Goal: Task Accomplishment & Management: Complete application form

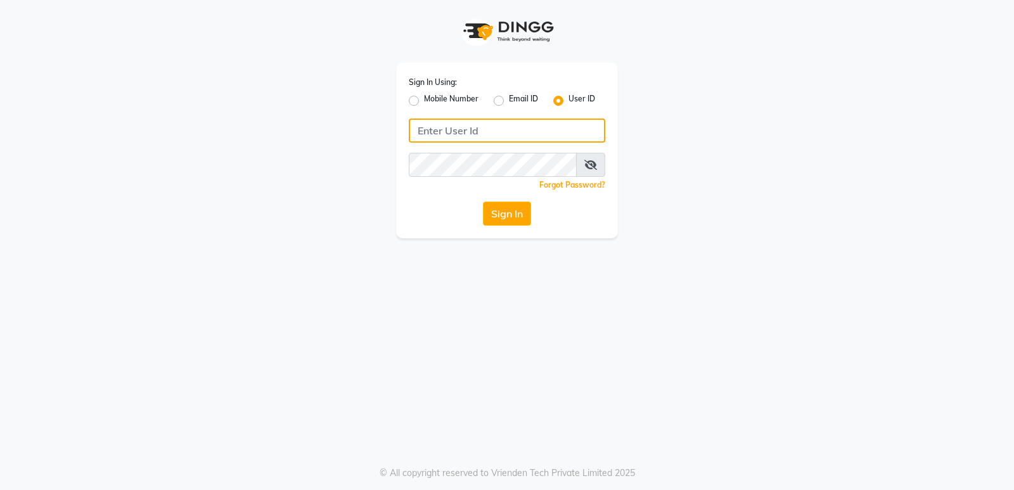
click at [461, 129] on input "Username" at bounding box center [507, 131] width 196 height 24
type input "goldentouchstudio"
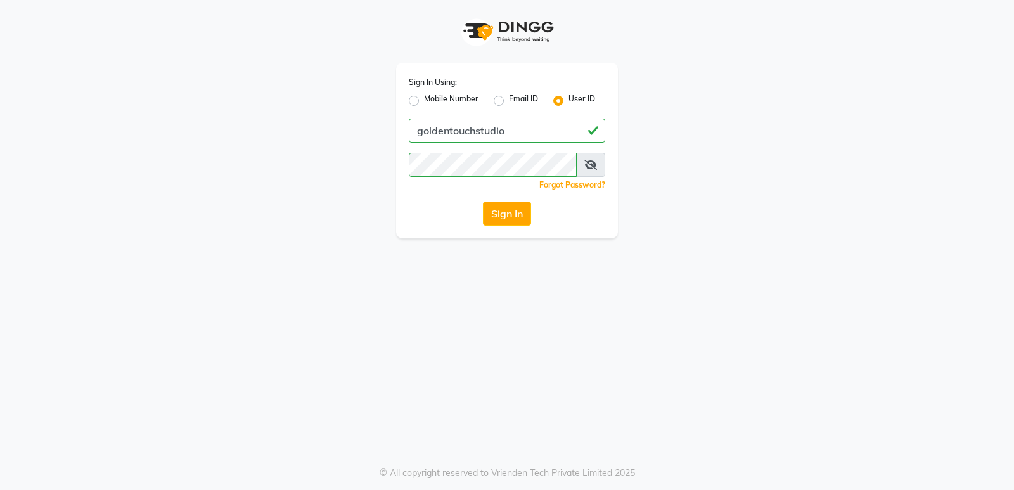
click at [506, 324] on div "Sign In Using: Mobile Number Email ID User ID goldentouchstudio Remember me For…" at bounding box center [507, 245] width 1014 height 490
click at [509, 215] on button "Sign In" at bounding box center [507, 214] width 48 height 24
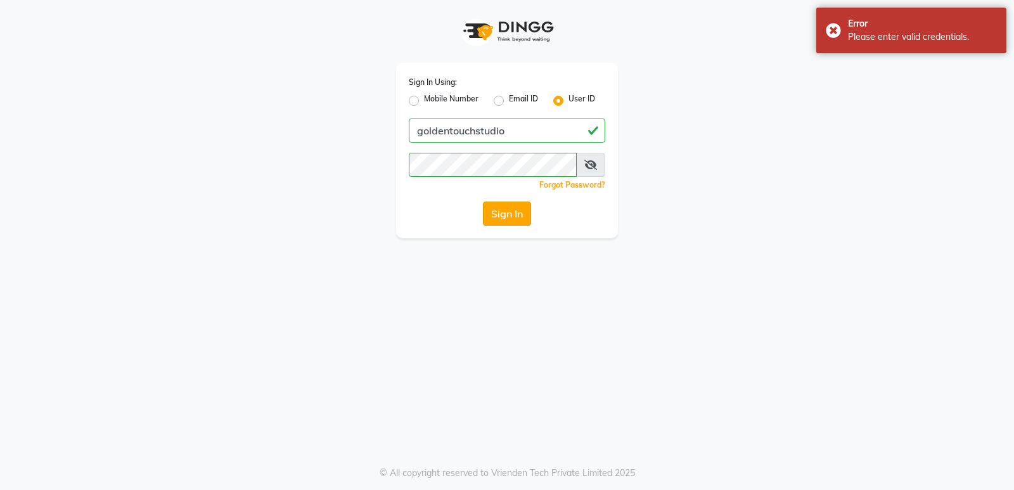
click at [505, 212] on button "Sign In" at bounding box center [507, 214] width 48 height 24
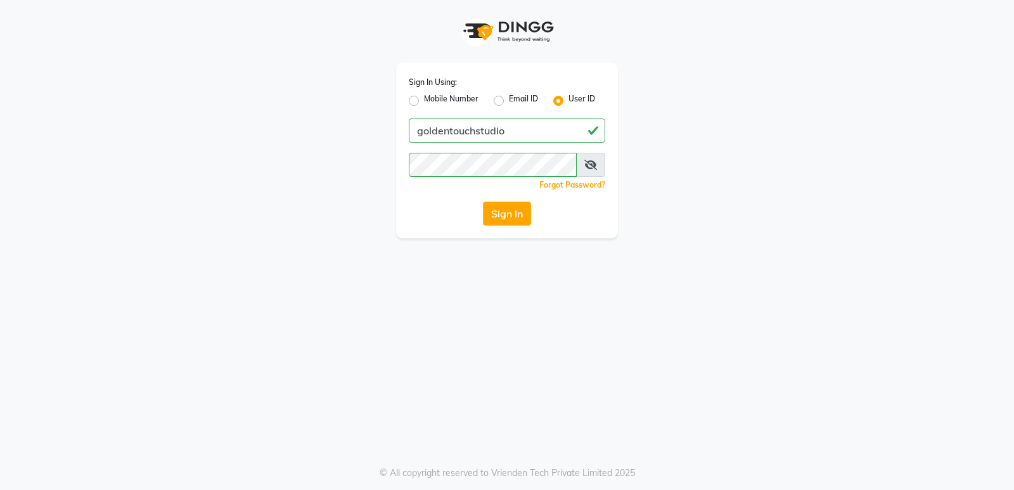
click at [589, 165] on icon at bounding box center [590, 165] width 13 height 10
click at [501, 219] on button "Sign In" at bounding box center [507, 214] width 48 height 24
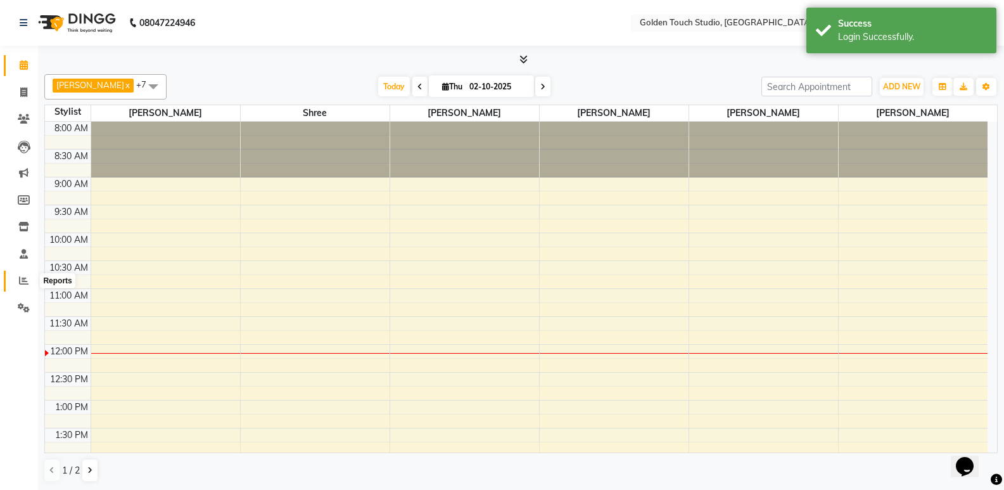
click at [28, 284] on icon at bounding box center [24, 281] width 10 height 10
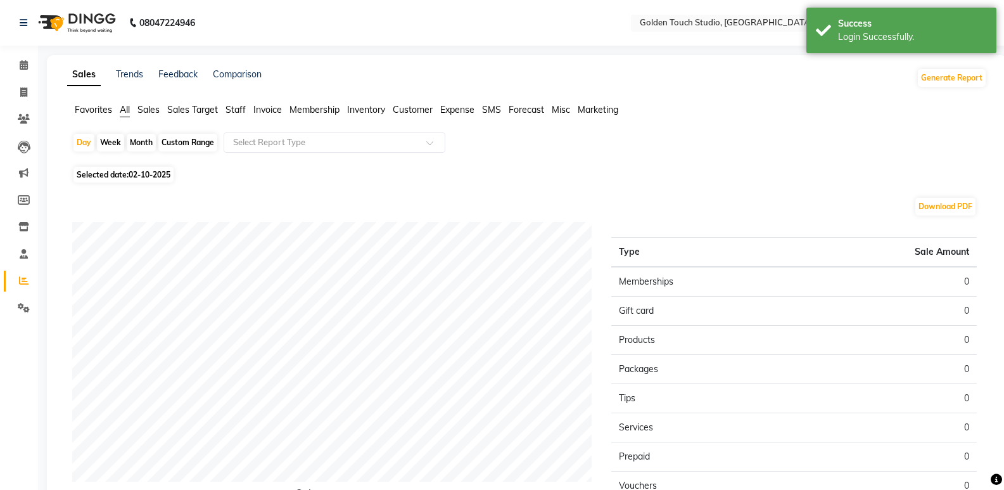
click at [151, 110] on span "Sales" at bounding box center [149, 109] width 22 height 11
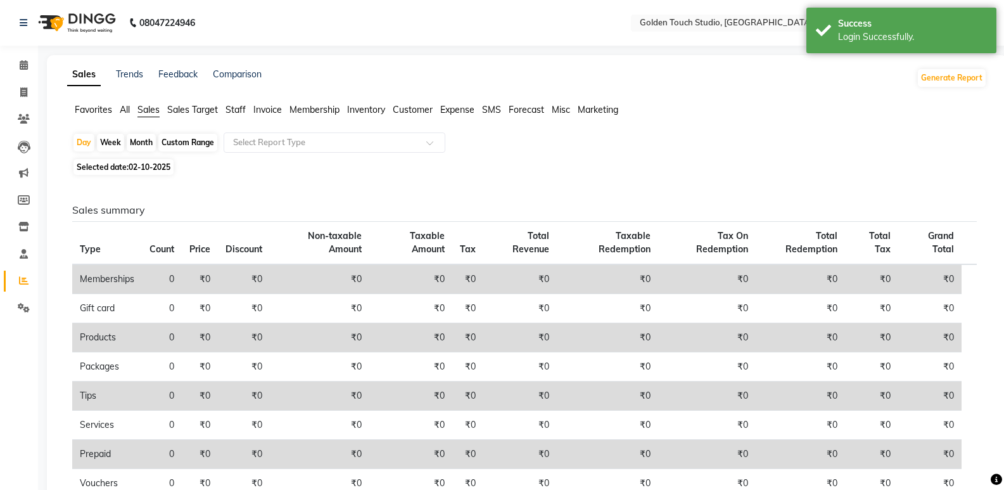
click at [127, 167] on span "Selected date: [DATE]" at bounding box center [124, 167] width 100 height 16
select select "10"
select select "2025"
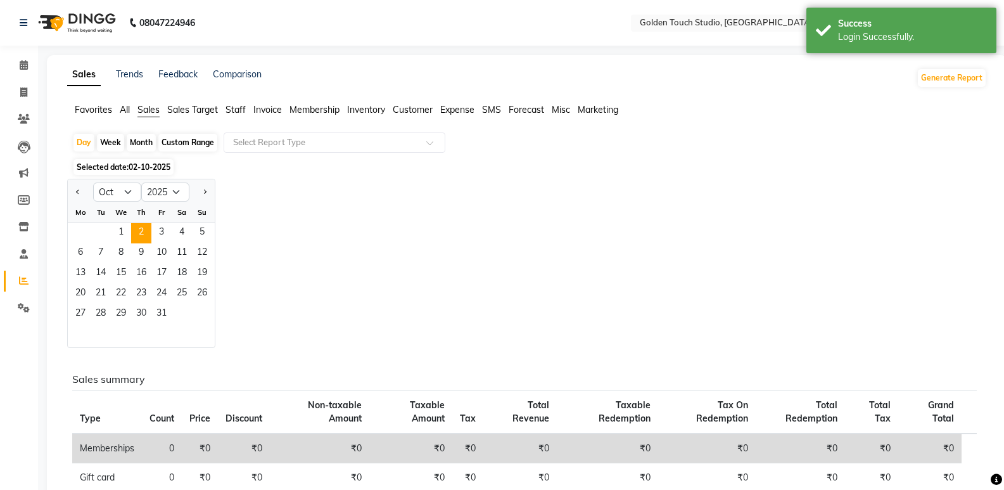
click at [123, 222] on div "We" at bounding box center [121, 212] width 20 height 20
click at [123, 231] on span "1" at bounding box center [121, 233] width 20 height 20
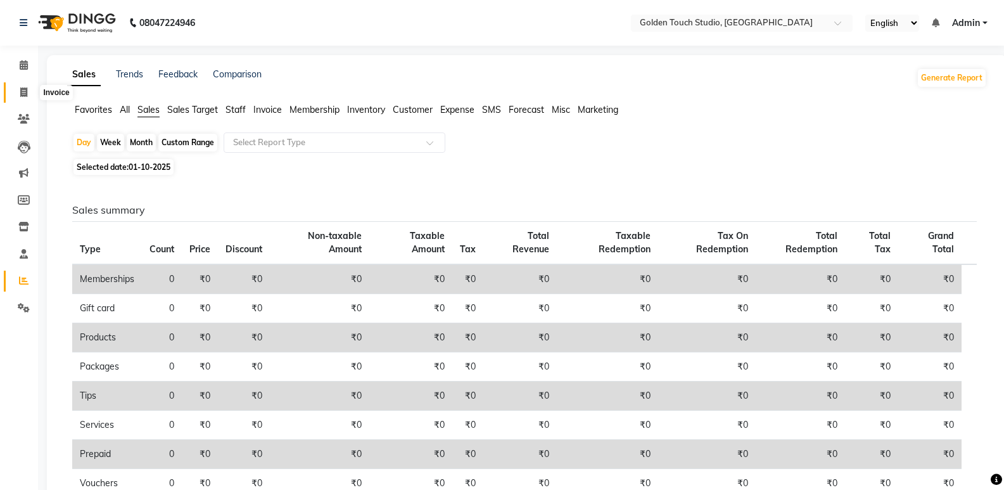
click at [24, 92] on icon at bounding box center [23, 92] width 7 height 10
select select "service"
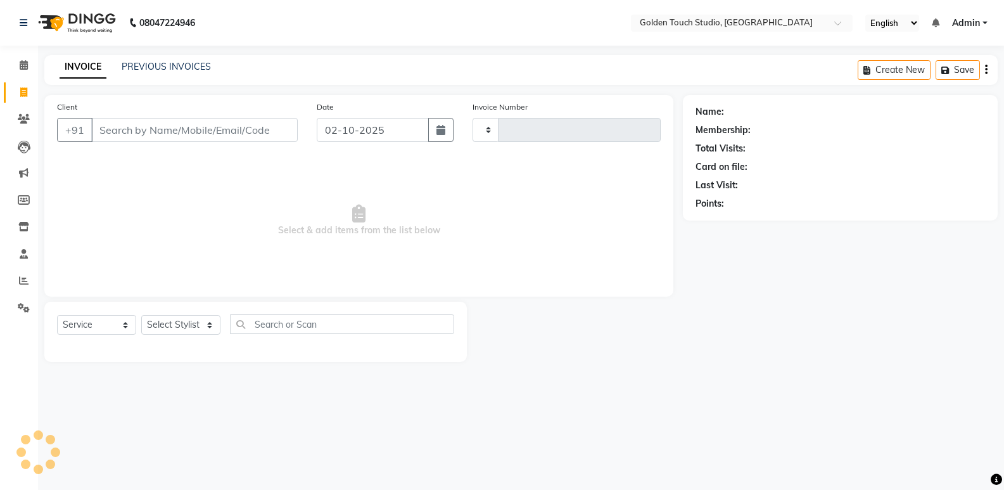
type input "0338"
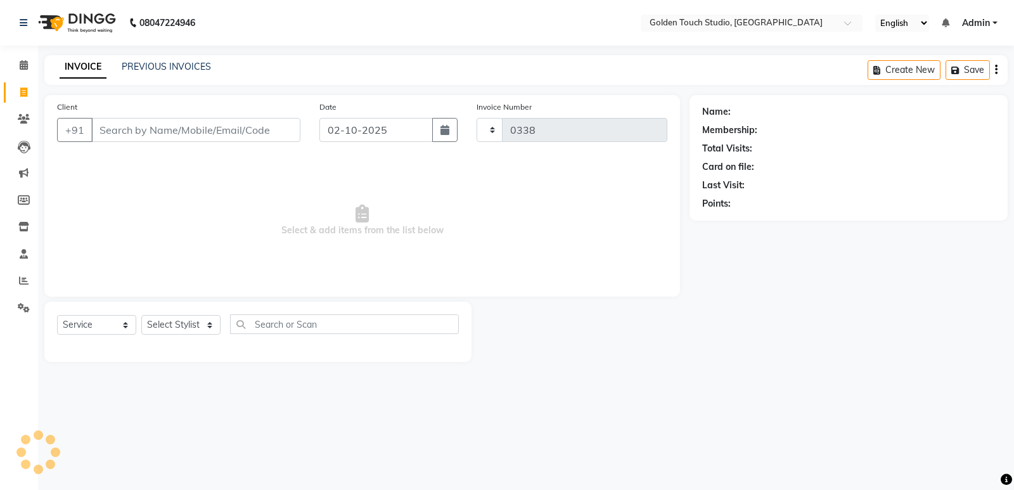
select select "7211"
click at [910, 71] on button "Create New" at bounding box center [904, 70] width 73 height 20
select select "service"
type input "0338"
select select "7211"
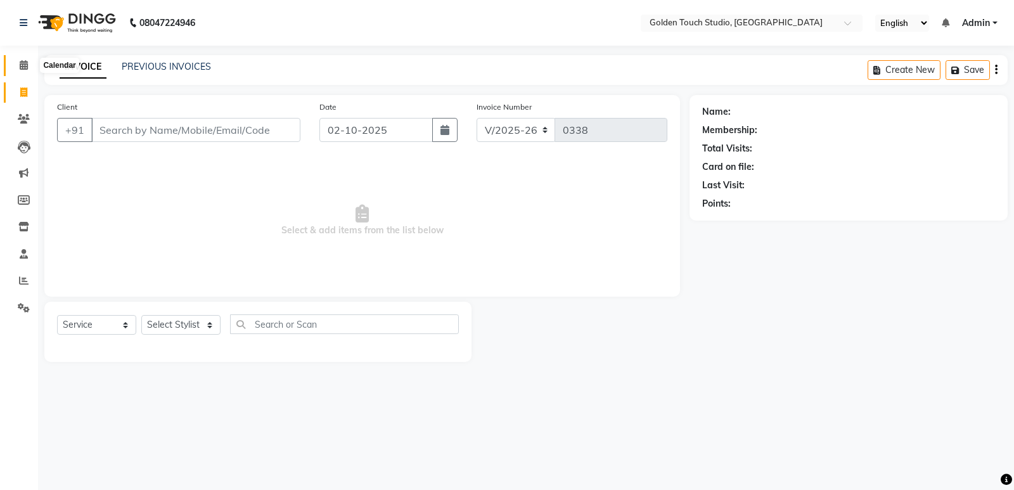
click at [20, 65] on icon at bounding box center [24, 65] width 8 height 10
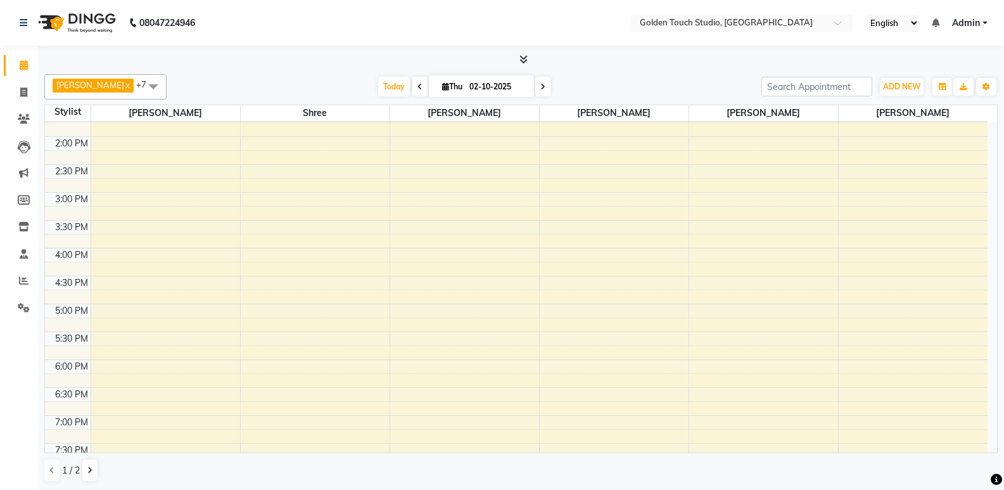
scroll to position [394, 0]
